Goal: Find specific page/section: Find specific page/section

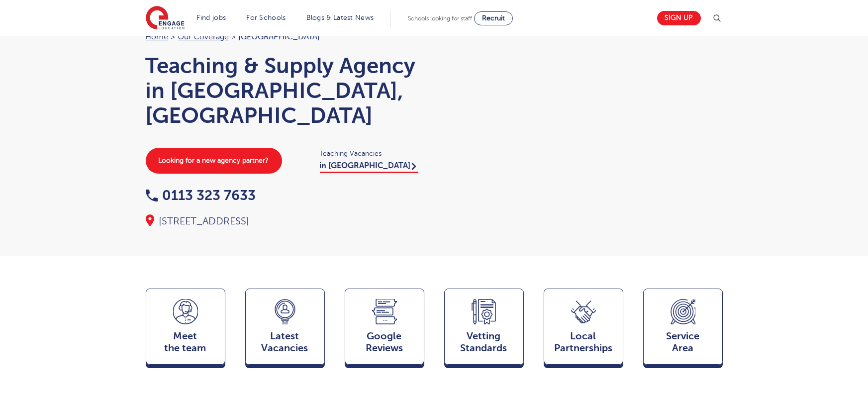
scroll to position [54, 0]
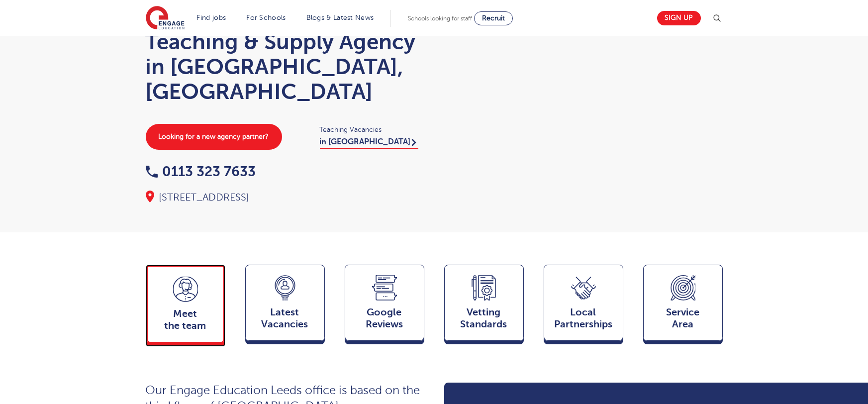
click at [172, 308] on span "Meet the team" at bounding box center [186, 320] width 66 height 24
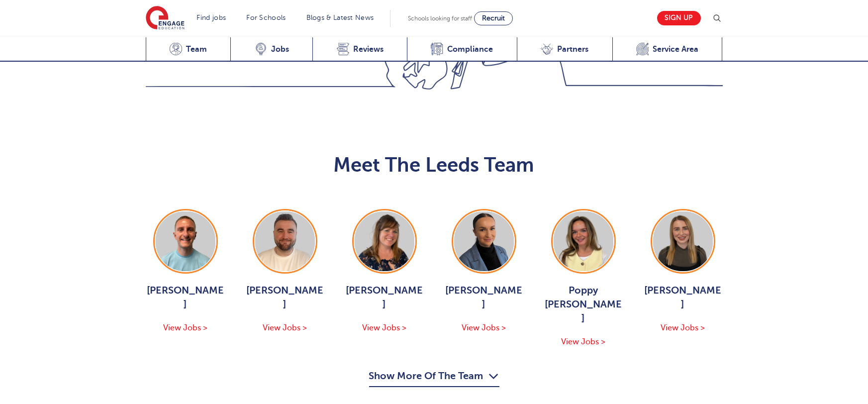
scroll to position [1086, 0]
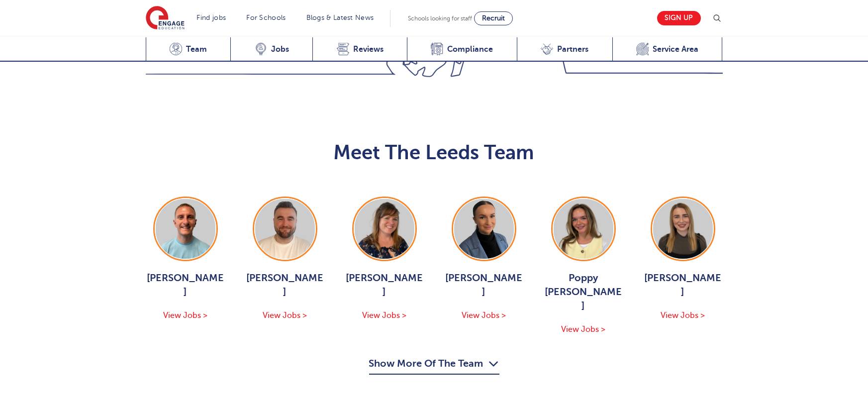
click at [430, 356] on button "Show More Of The Team" at bounding box center [434, 365] width 130 height 19
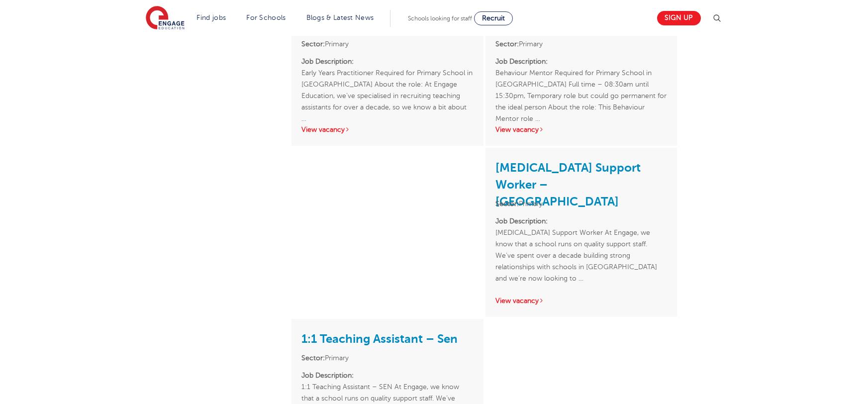
scroll to position [1174, 0]
